Goal: Find contact information: Find contact information

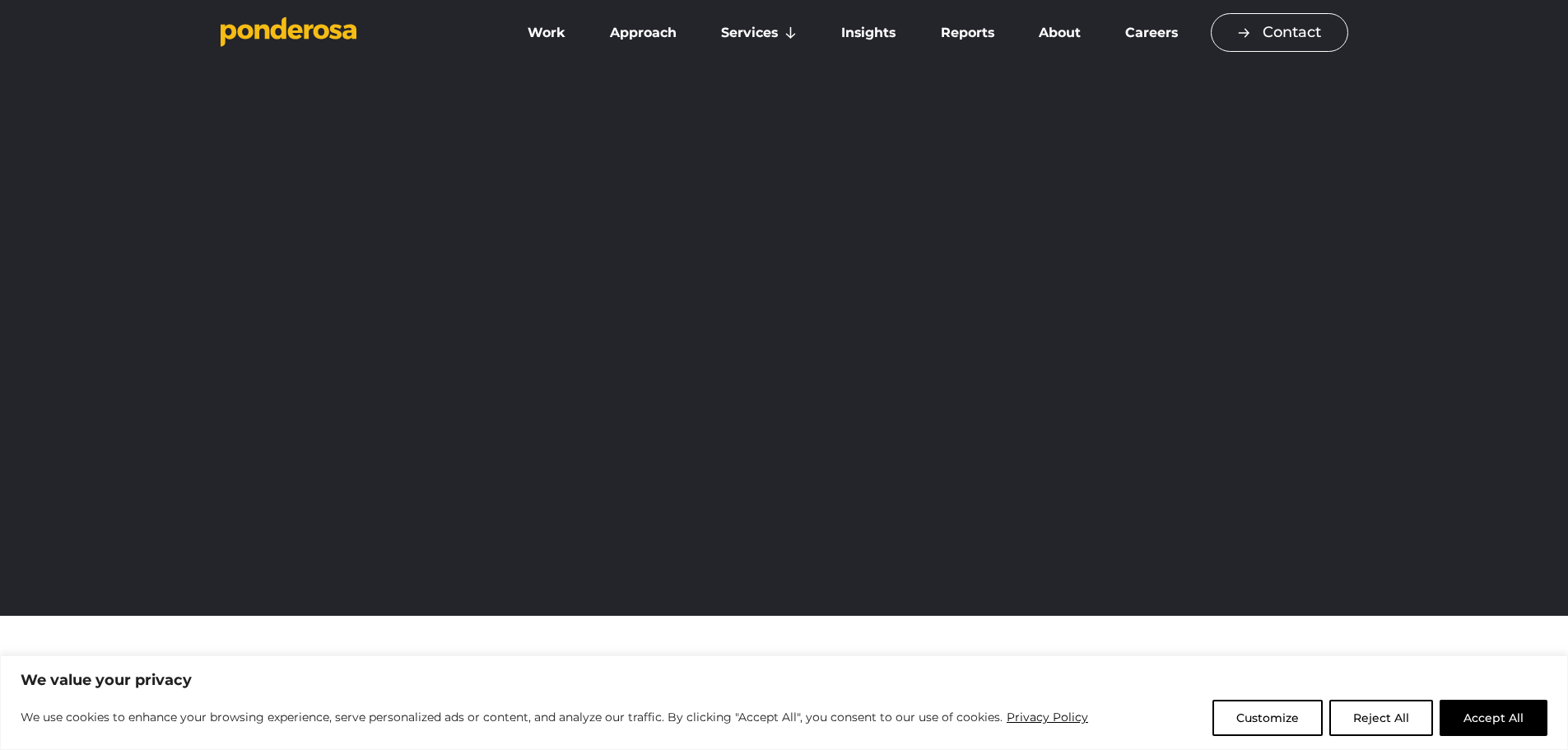
click at [1318, 36] on link "Contact" at bounding box center [1279, 32] width 138 height 38
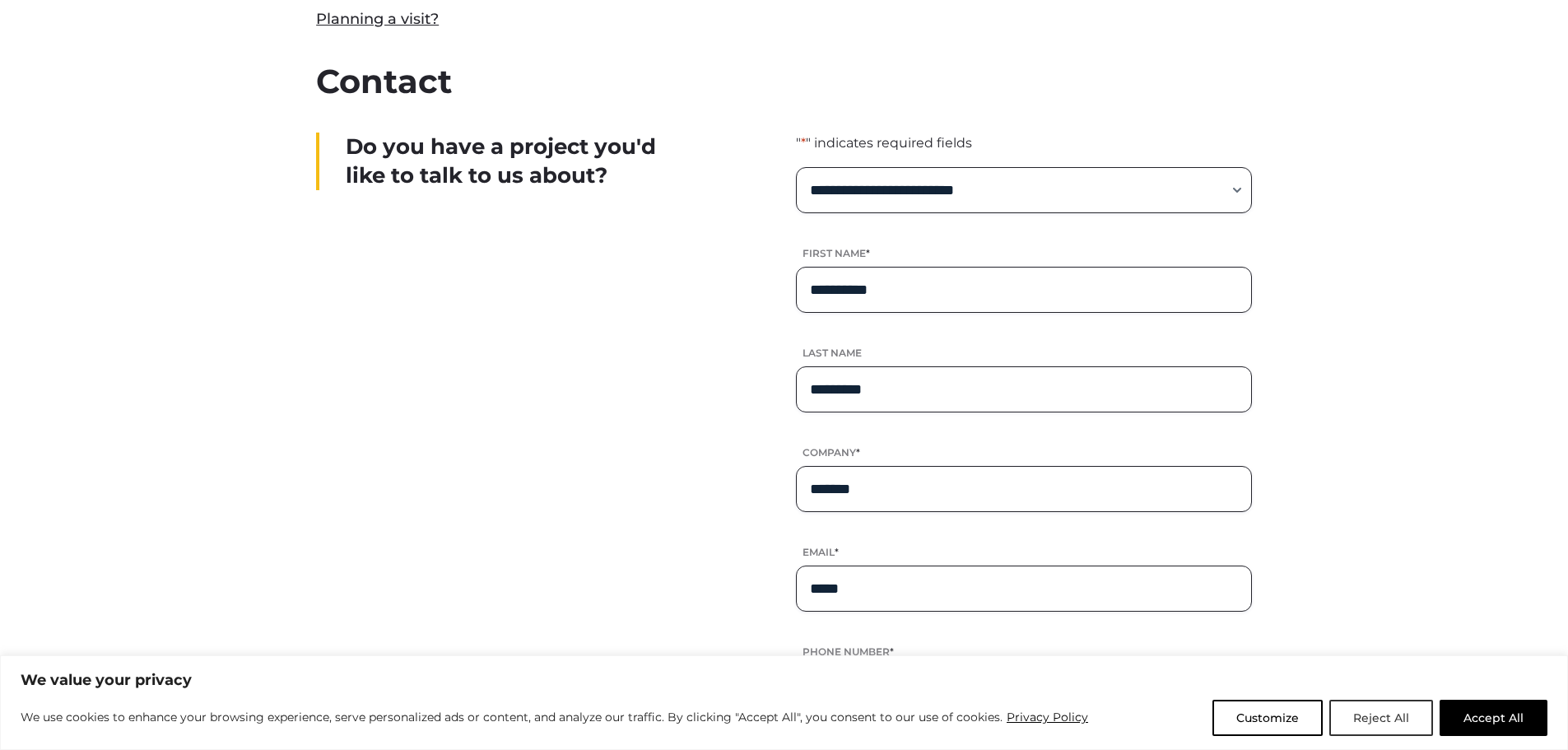
click at [1350, 708] on button "Reject All" at bounding box center [1381, 718] width 104 height 36
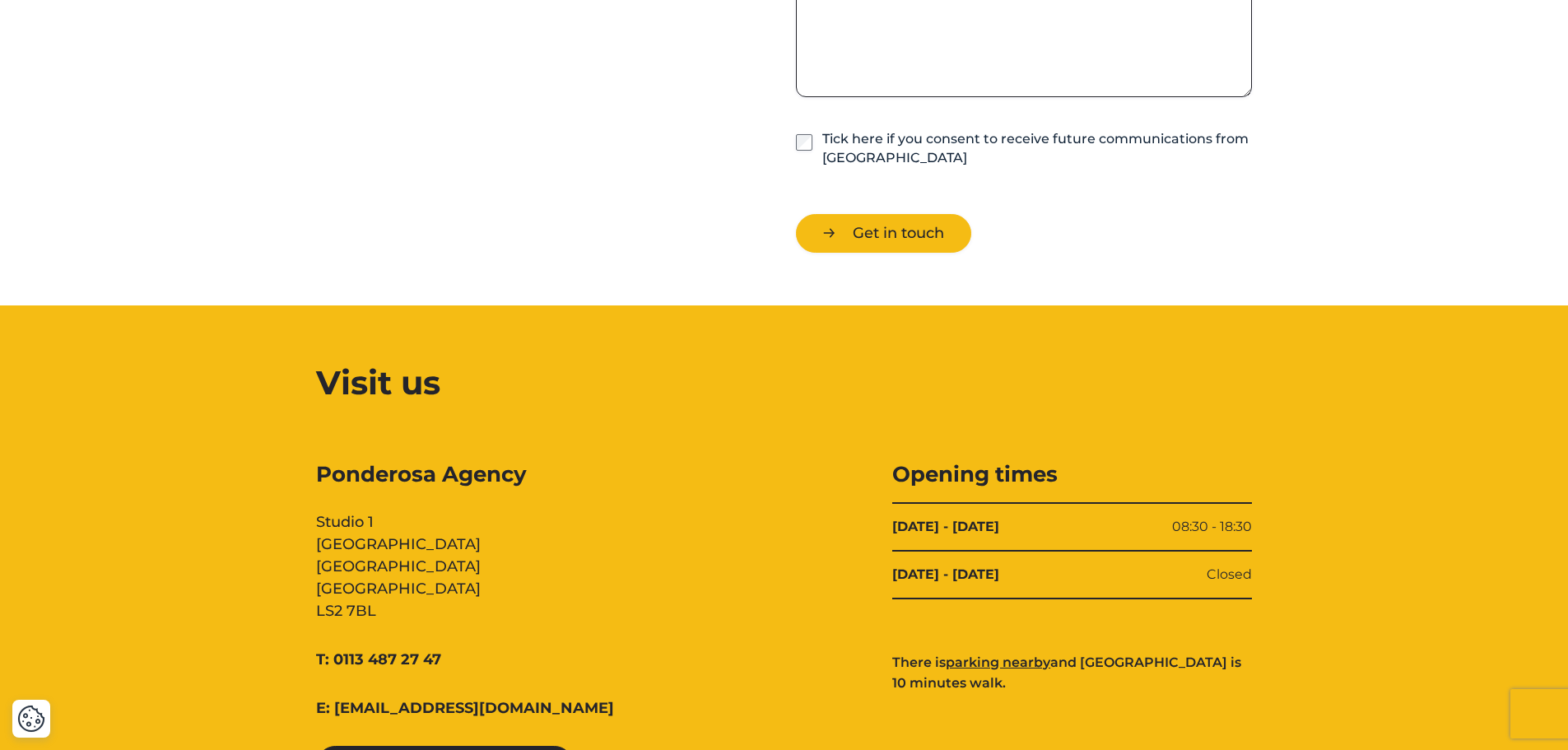
scroll to position [1728, 0]
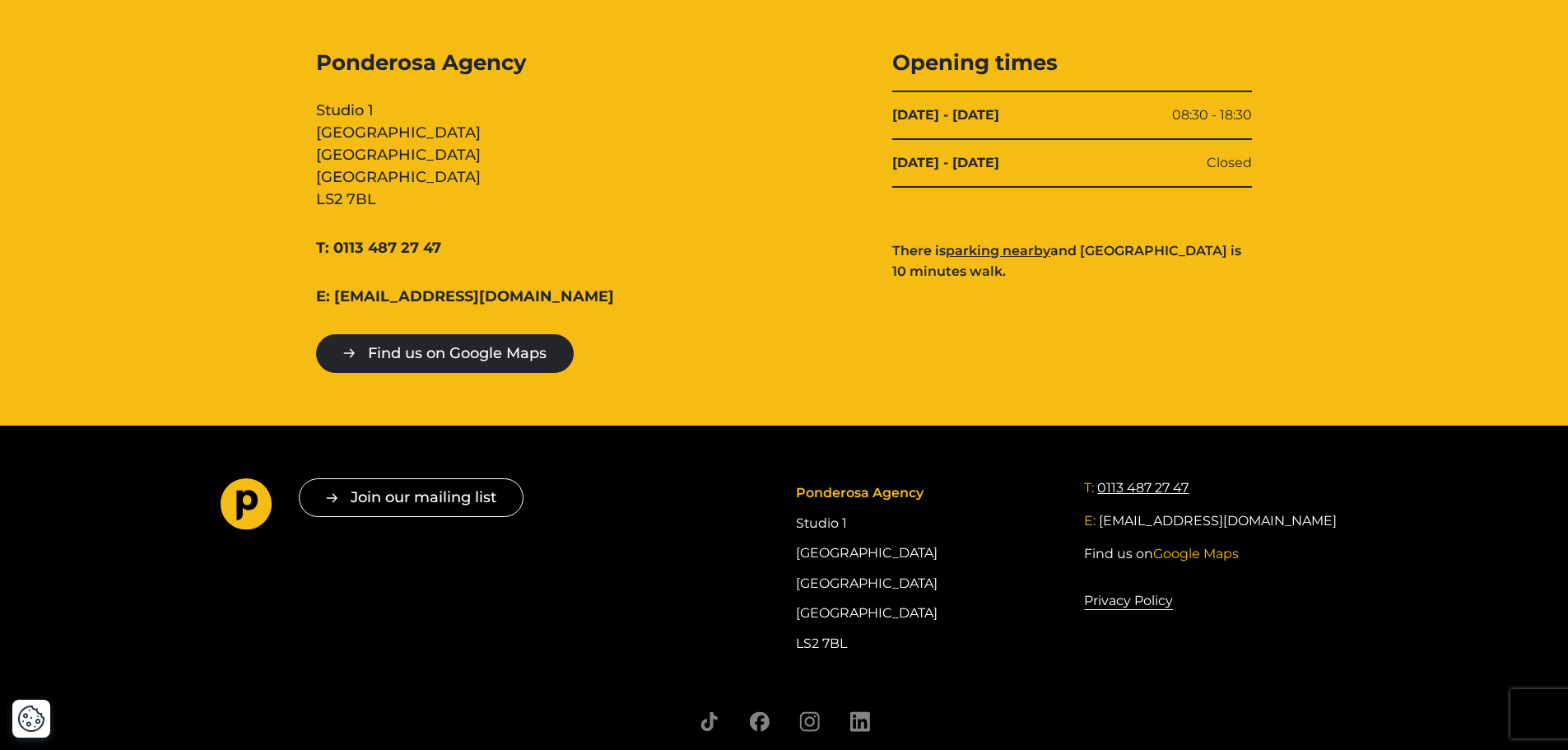
drag, startPoint x: 1207, startPoint y: 485, endPoint x: 1099, endPoint y: 483, distance: 108.0
click at [1099, 483] on div "T: 0113 487 27 47" at bounding box center [1215, 488] width 263 height 20
copy link "0113 487 27 47"
